Goal: Information Seeking & Learning: Find specific fact

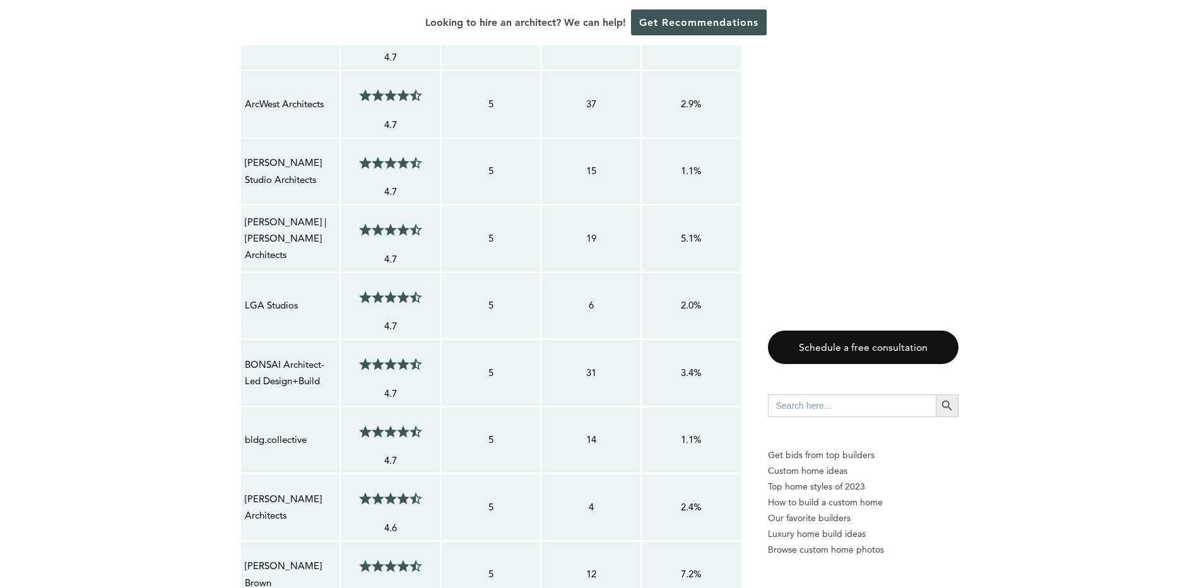
scroll to position [1312, 0]
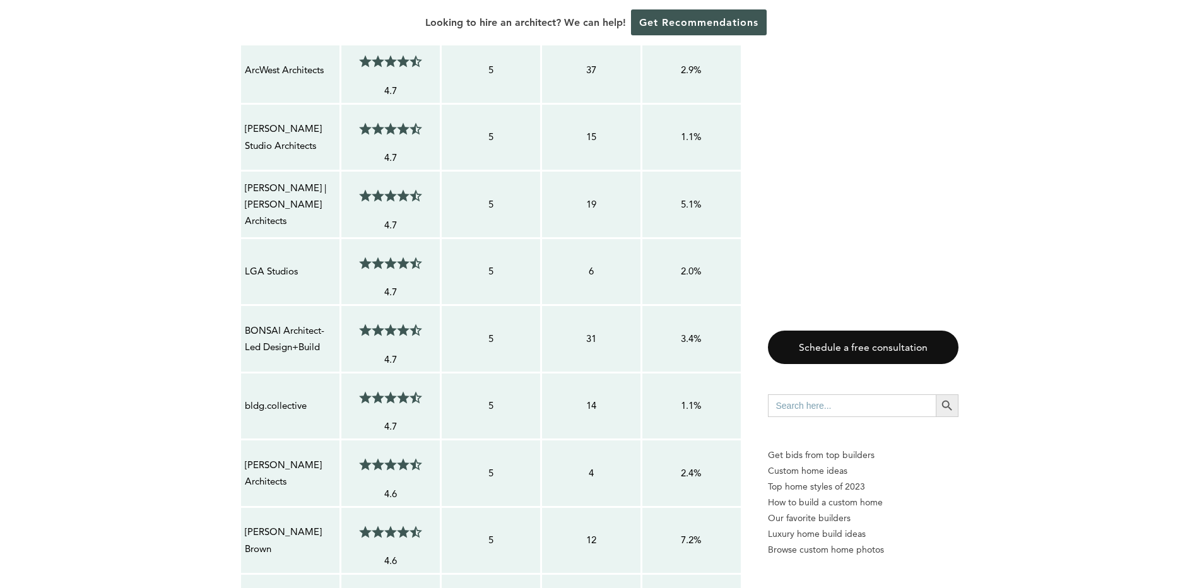
click at [247, 401] on p "bldg.collective" at bounding box center [290, 405] width 91 height 16
drag, startPoint x: 244, startPoint y: 405, endPoint x: 305, endPoint y: 404, distance: 60.6
click at [305, 404] on p "bldg.collective" at bounding box center [290, 405] width 91 height 16
copy p "bldg.collective"
drag, startPoint x: 251, startPoint y: 328, endPoint x: 319, endPoint y: 354, distance: 72.9
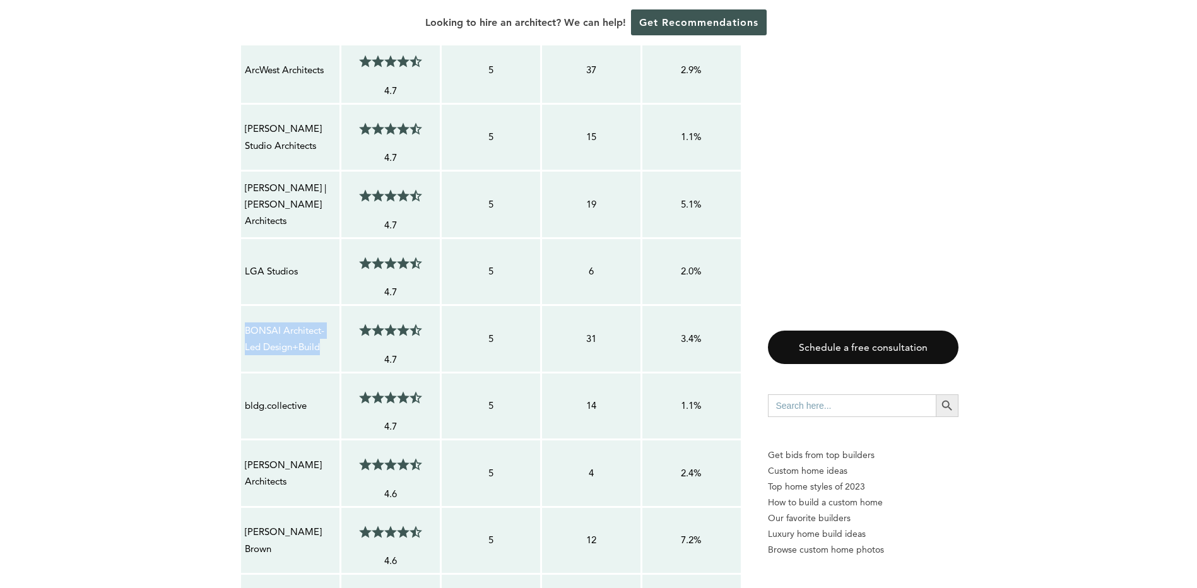
click at [319, 354] on p "BONSAI Architect-Led Design+Build" at bounding box center [290, 338] width 91 height 33
copy p "BONSAI Architect-Led Design+Build"
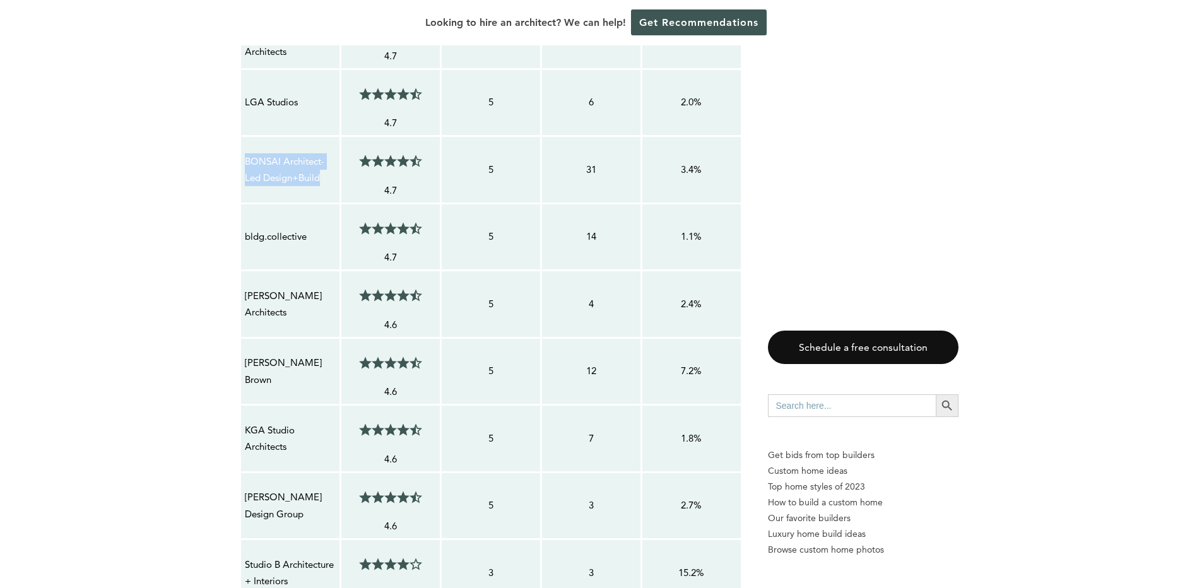
scroll to position [1564, 0]
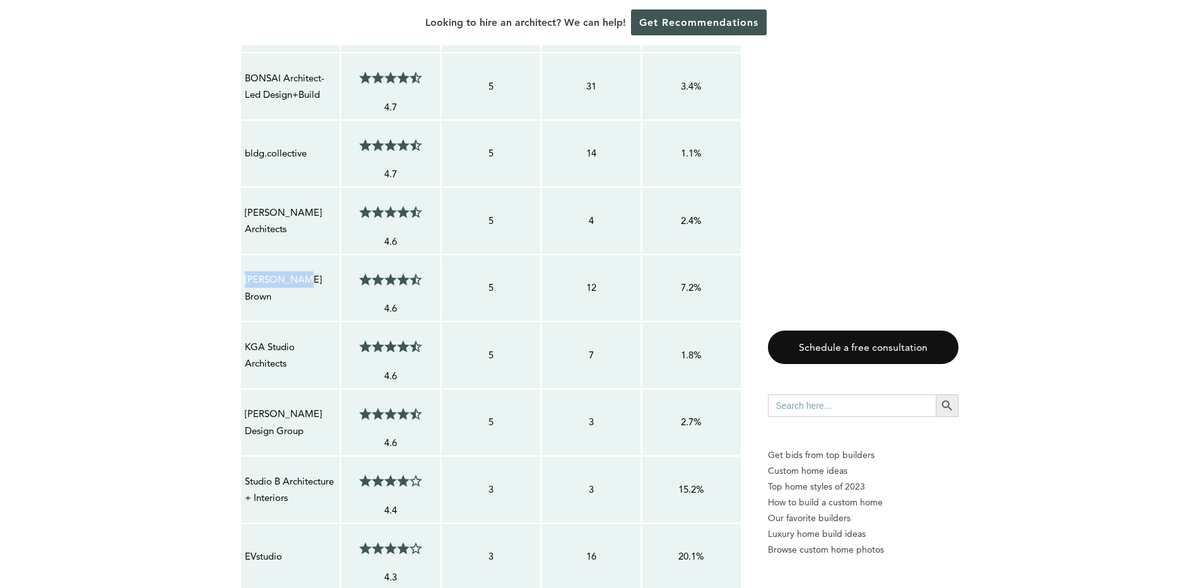
drag, startPoint x: 247, startPoint y: 281, endPoint x: 302, endPoint y: 289, distance: 55.5
click at [302, 289] on p "[PERSON_NAME] Brown" at bounding box center [290, 287] width 91 height 33
drag, startPoint x: 302, startPoint y: 289, endPoint x: 309, endPoint y: 307, distance: 19.2
click at [309, 307] on td "[PERSON_NAME] Brown" at bounding box center [290, 287] width 100 height 67
drag, startPoint x: 300, startPoint y: 293, endPoint x: 311, endPoint y: 295, distance: 11.5
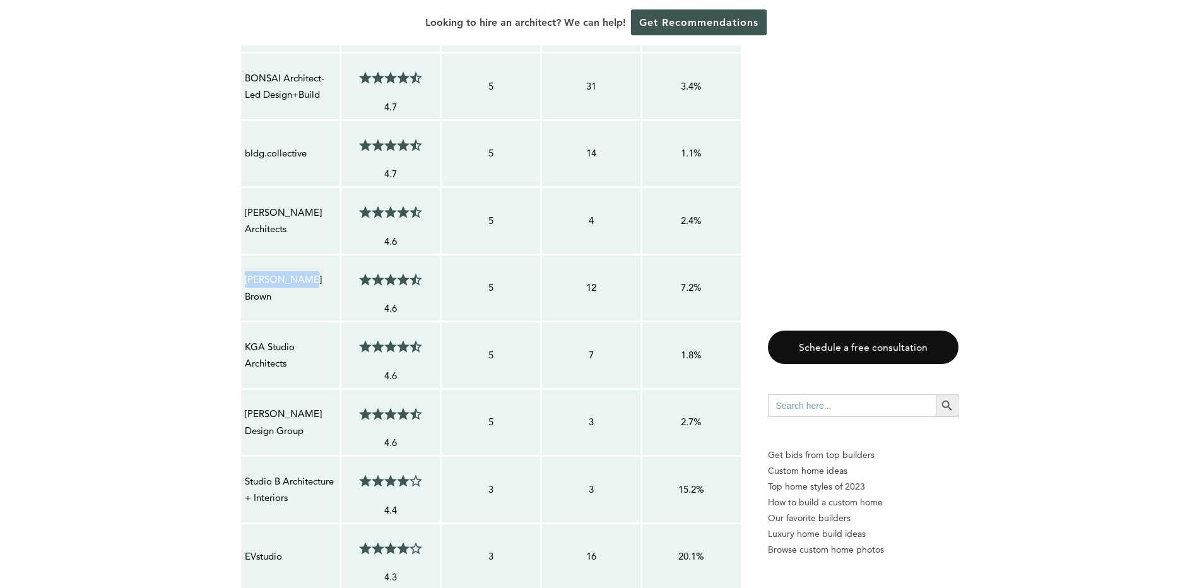
click at [311, 295] on p "[PERSON_NAME] Brown" at bounding box center [290, 287] width 91 height 33
copy p "[PERSON_NAME] Brown"
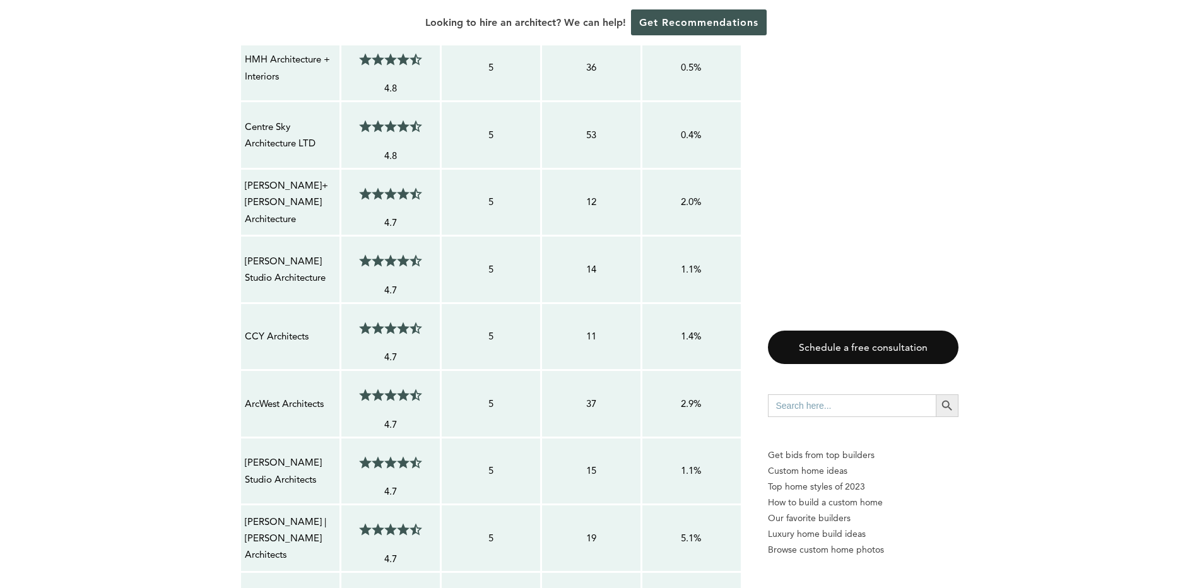
scroll to position [934, 0]
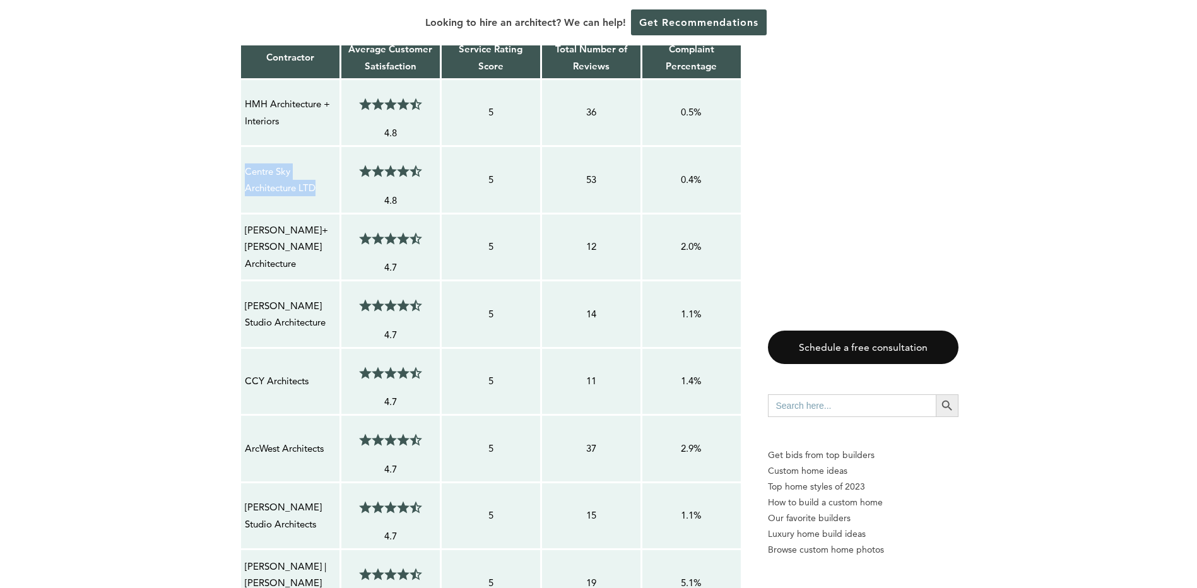
drag, startPoint x: 247, startPoint y: 168, endPoint x: 320, endPoint y: 190, distance: 75.6
click at [320, 190] on p "Centre Sky Architecture LTD" at bounding box center [290, 179] width 91 height 33
copy p "Centre Sky Architecture LTD"
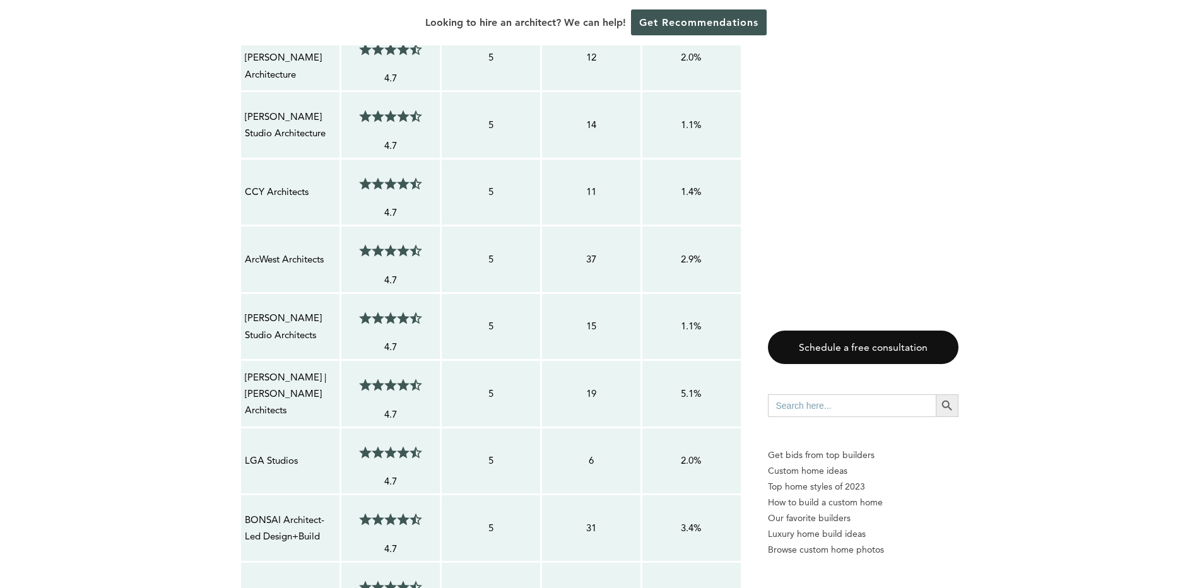
scroll to position [1186, 0]
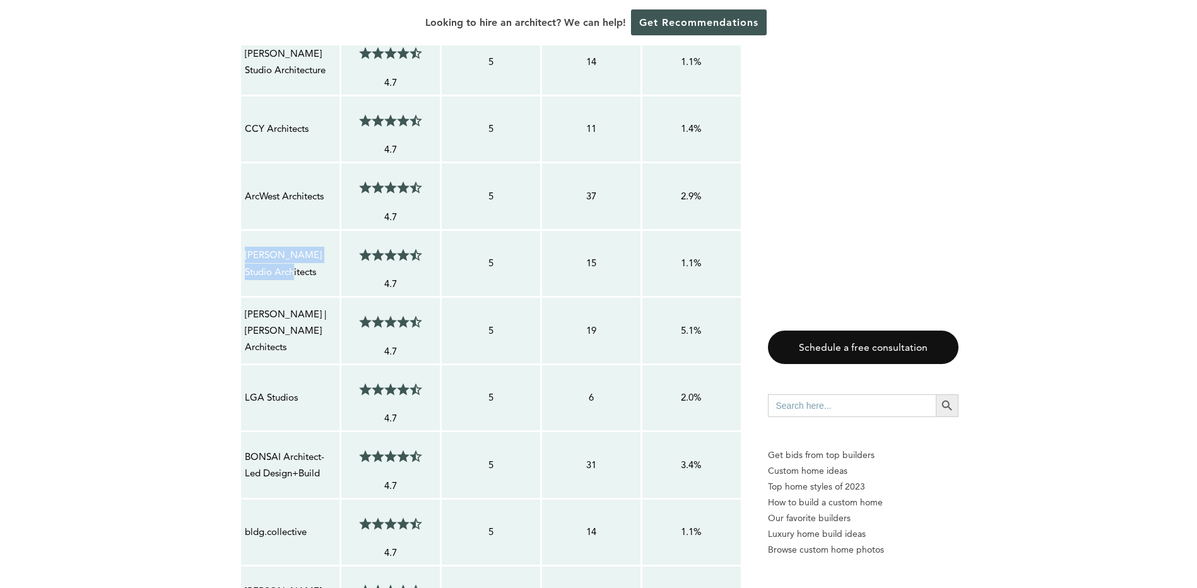
drag, startPoint x: 247, startPoint y: 251, endPoint x: 313, endPoint y: 278, distance: 71.3
click at [313, 278] on p "[PERSON_NAME] Studio Architects" at bounding box center [290, 263] width 91 height 33
copy p "[PERSON_NAME] Studio Architects"
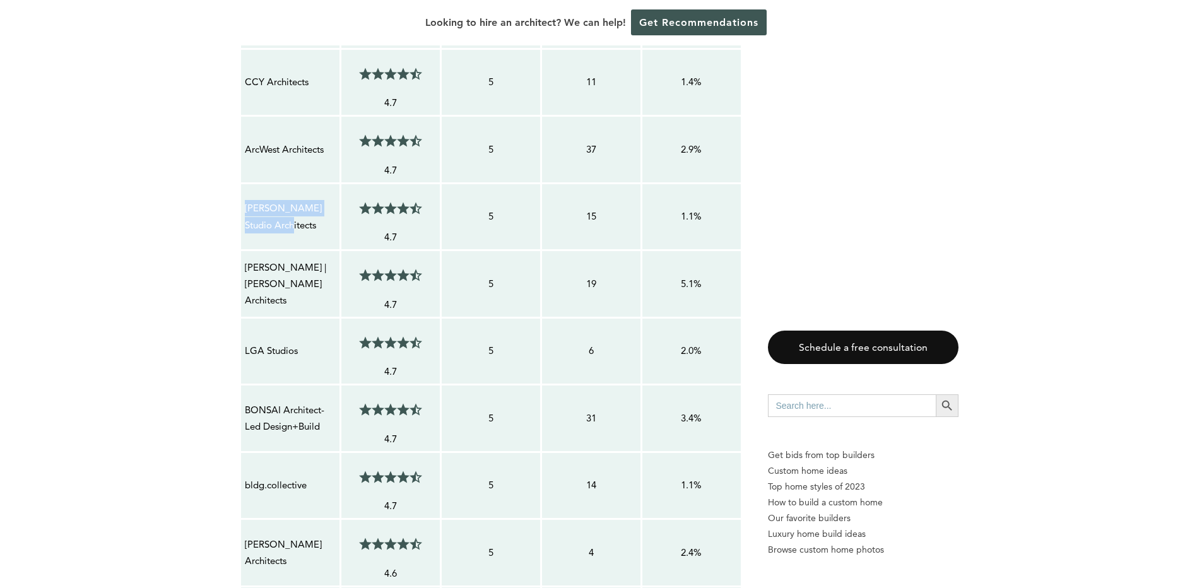
scroll to position [1312, 0]
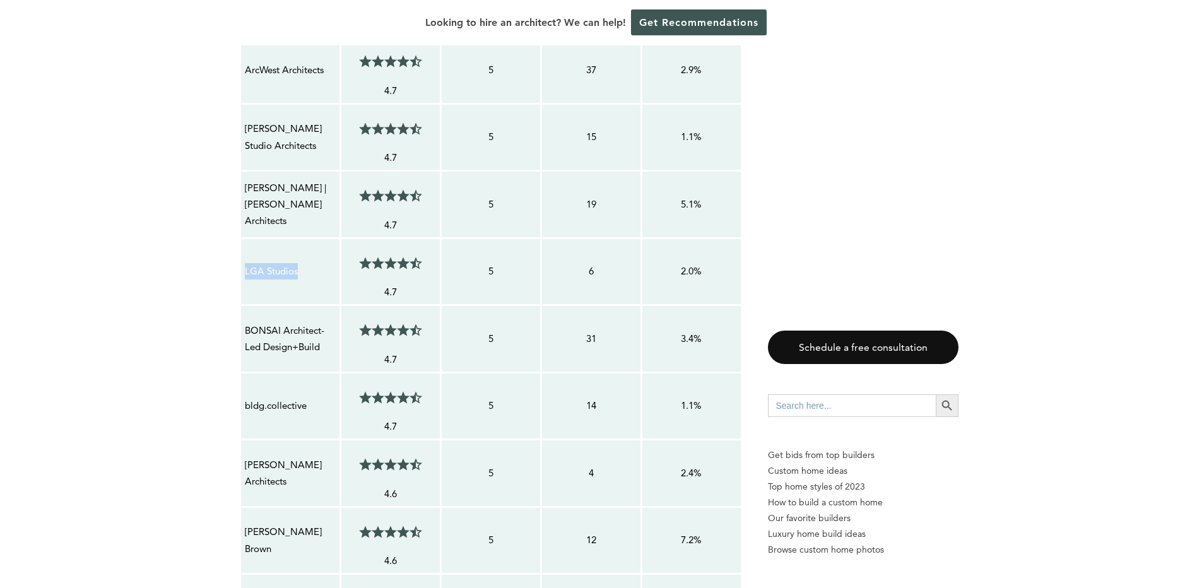
drag, startPoint x: 245, startPoint y: 267, endPoint x: 303, endPoint y: 273, distance: 57.7
click at [303, 273] on p "LGA Studios" at bounding box center [290, 271] width 91 height 16
copy p "LGA Studios"
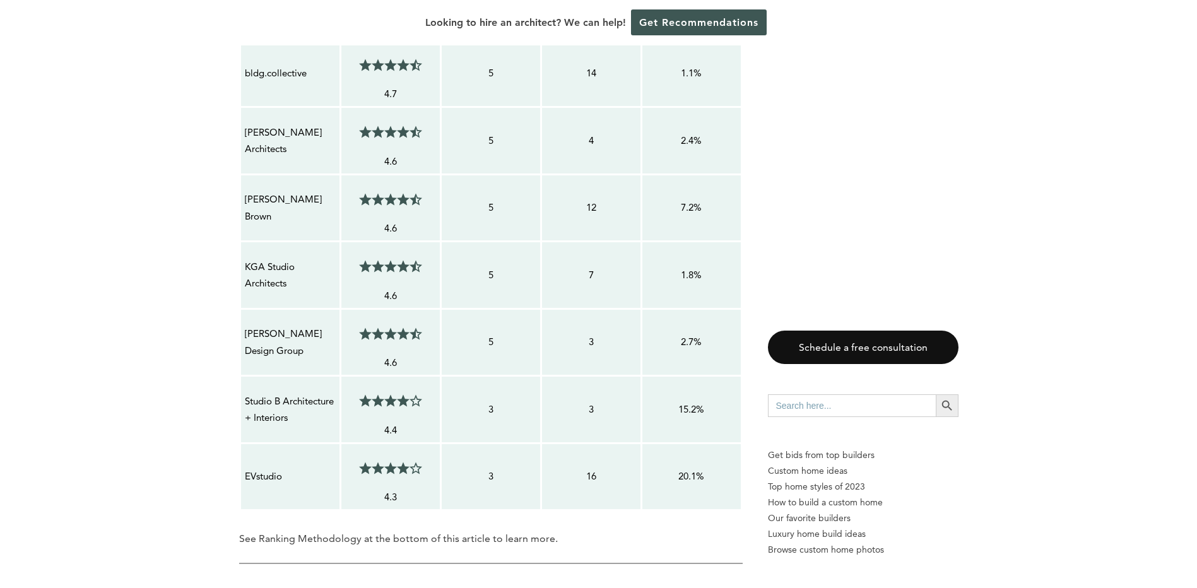
scroll to position [1754, 0]
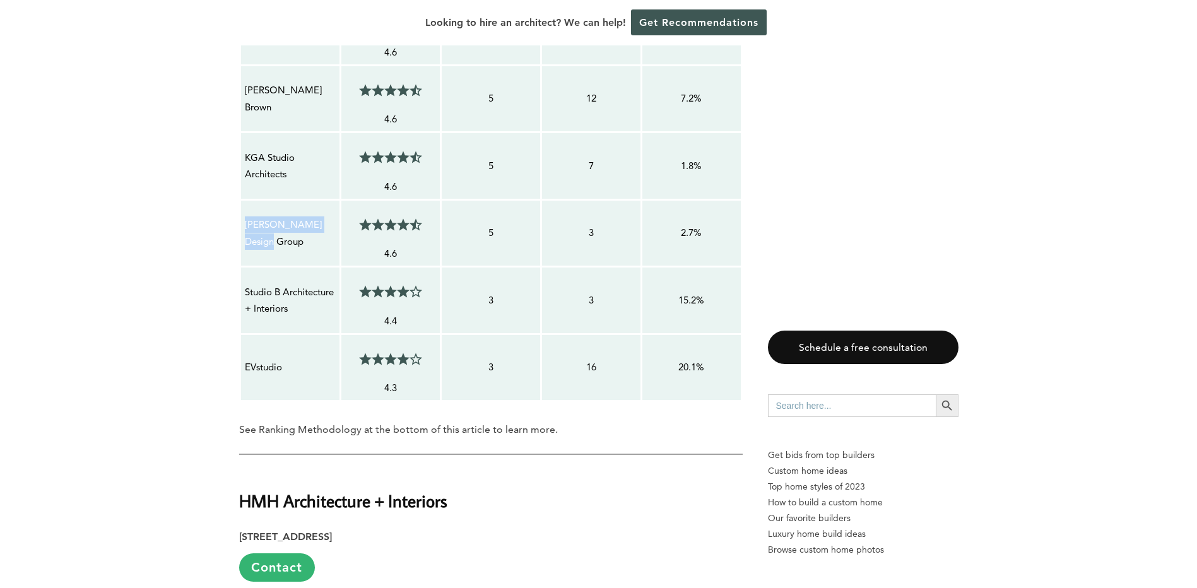
drag, startPoint x: 247, startPoint y: 220, endPoint x: 317, endPoint y: 248, distance: 75.3
click at [317, 248] on p "[PERSON_NAME] Design Group" at bounding box center [290, 232] width 91 height 33
copy p "[PERSON_NAME] Design Group"
drag, startPoint x: 302, startPoint y: 235, endPoint x: 271, endPoint y: 240, distance: 31.9
click at [302, 235] on p "[PERSON_NAME] Design Group" at bounding box center [290, 232] width 91 height 33
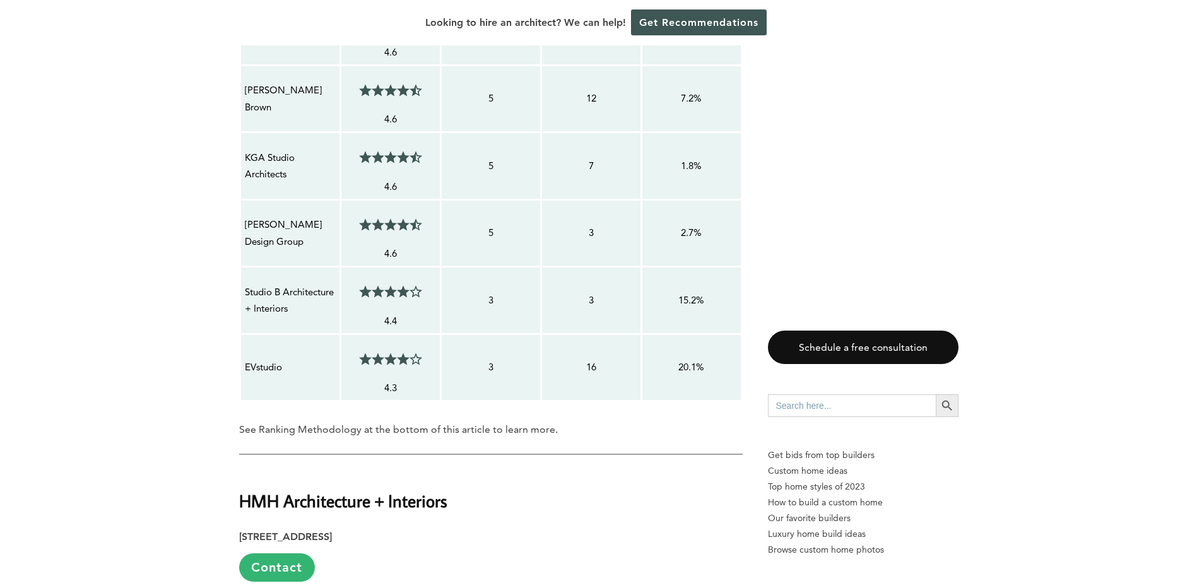
drag, startPoint x: 245, startPoint y: 220, endPoint x: 254, endPoint y: 221, distance: 8.9
click at [246, 221] on p "[PERSON_NAME] Design Group" at bounding box center [290, 232] width 91 height 33
drag, startPoint x: 254, startPoint y: 221, endPoint x: 290, endPoint y: 226, distance: 36.9
click at [290, 226] on p "[PERSON_NAME] Design Group" at bounding box center [290, 232] width 91 height 33
drag, startPoint x: 290, startPoint y: 226, endPoint x: 293, endPoint y: 242, distance: 16.1
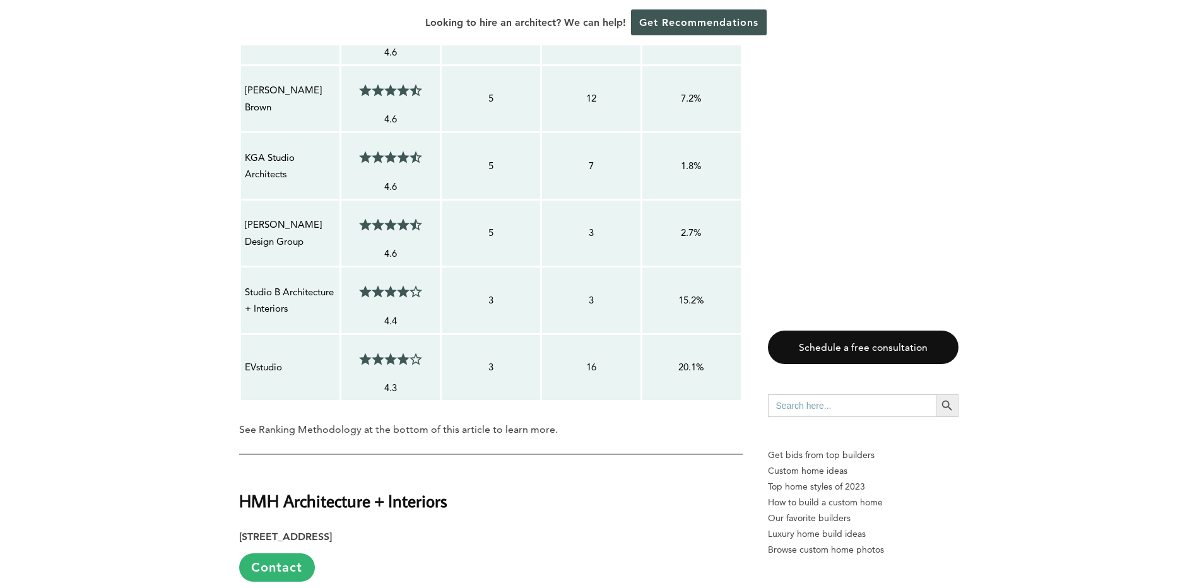
click at [293, 242] on p "[PERSON_NAME] Design Group" at bounding box center [290, 232] width 91 height 33
drag, startPoint x: 255, startPoint y: 221, endPoint x: 324, endPoint y: 239, distance: 71.8
click at [324, 239] on p "[PERSON_NAME] Design Group" at bounding box center [290, 232] width 91 height 33
copy p "[PERSON_NAME] Design Group"
drag, startPoint x: 245, startPoint y: 355, endPoint x: 290, endPoint y: 375, distance: 48.9
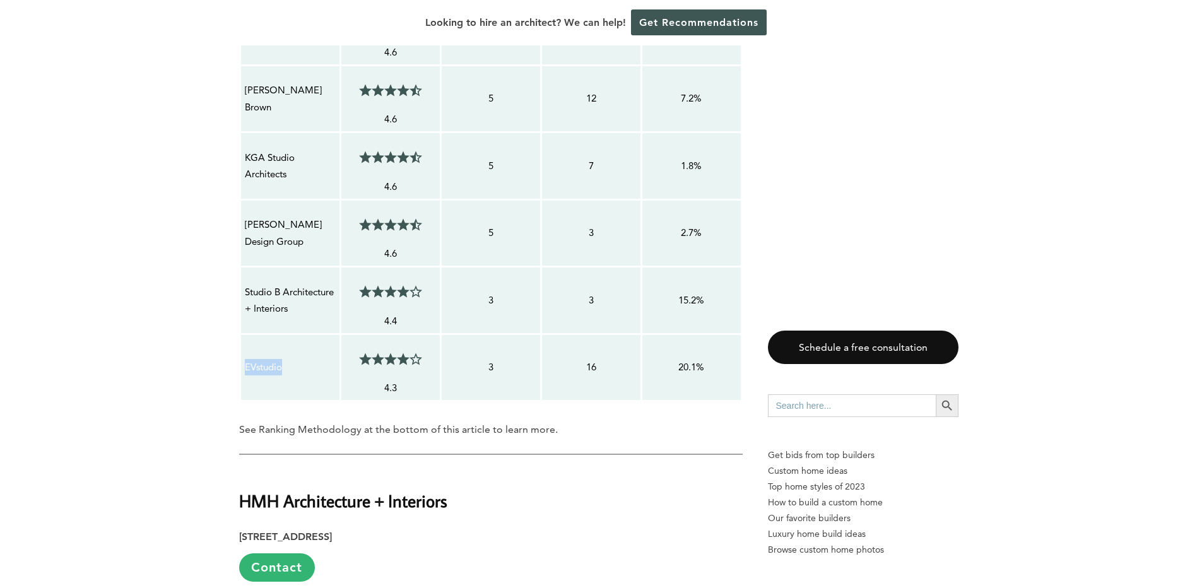
click at [290, 375] on td "EVstudio" at bounding box center [290, 367] width 100 height 67
copy p "EVstudio"
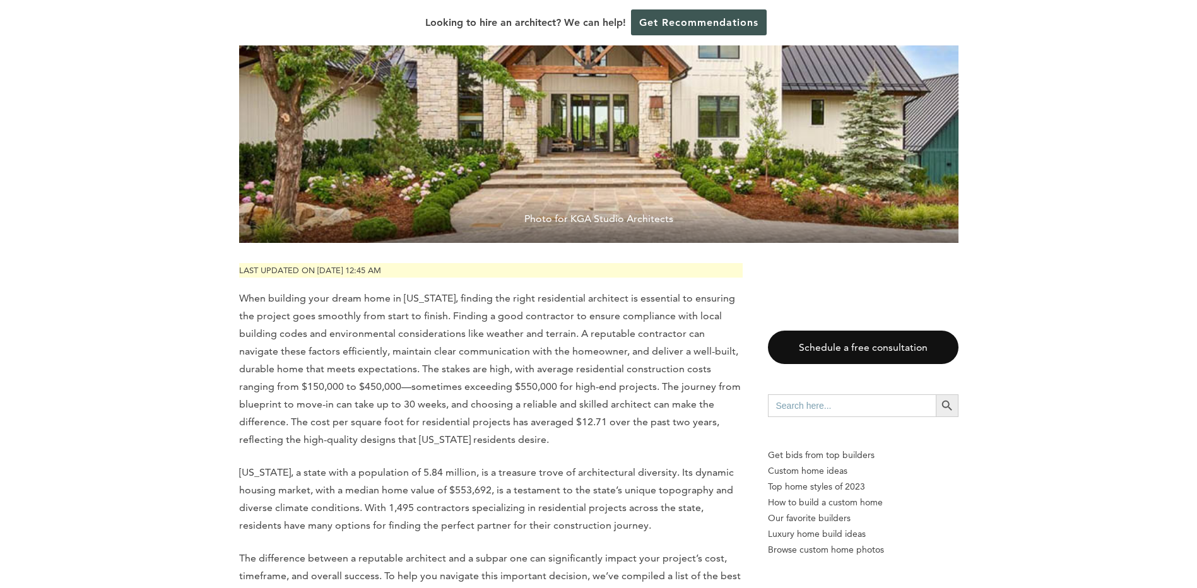
scroll to position [0, 0]
